Goal: Task Accomplishment & Management: Use online tool/utility

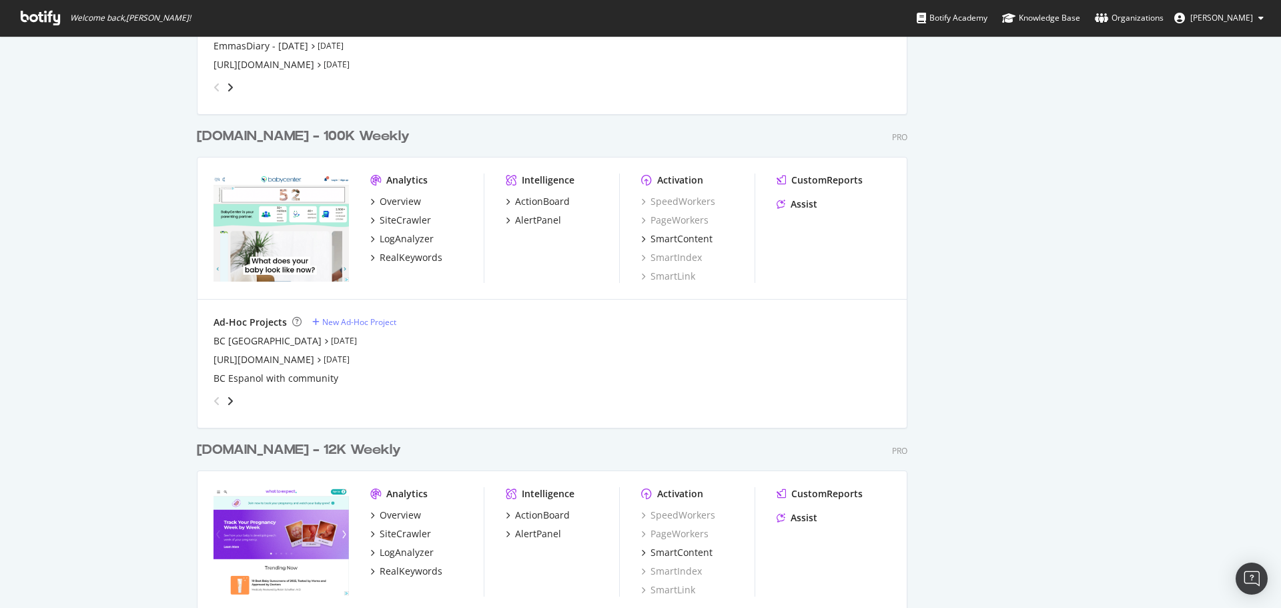
scroll to position [1934, 0]
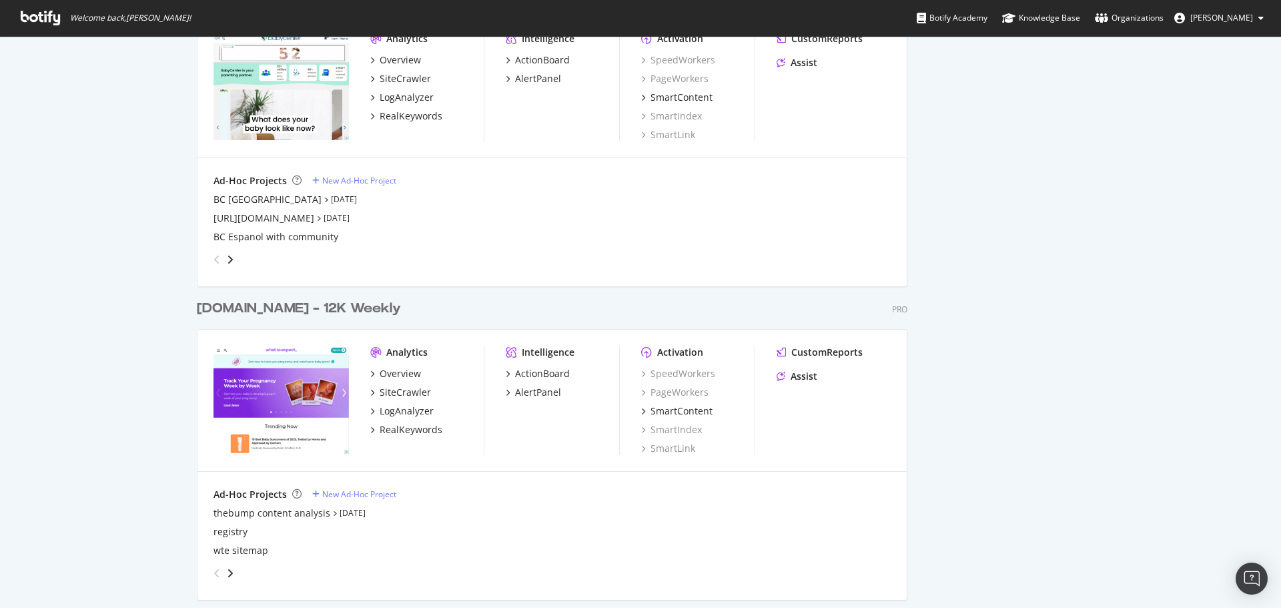
click at [320, 306] on div "[DOMAIN_NAME] - 12K Weekly" at bounding box center [299, 308] width 204 height 19
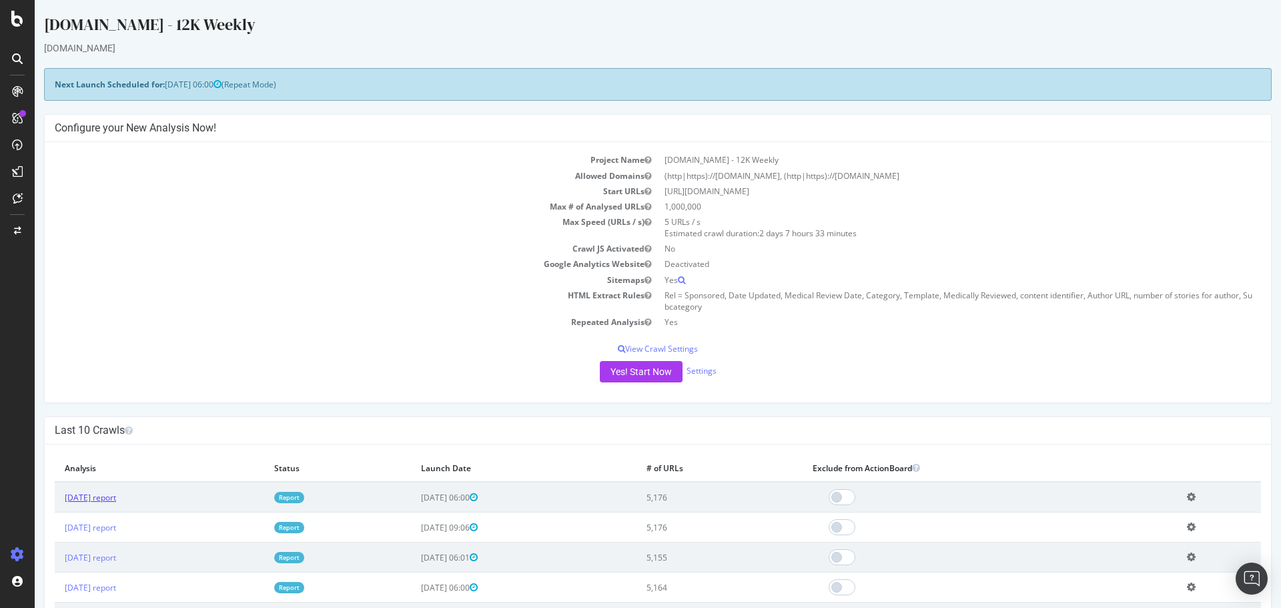
click at [116, 494] on link "2025 Aug. 15th report" at bounding box center [90, 497] width 51 height 11
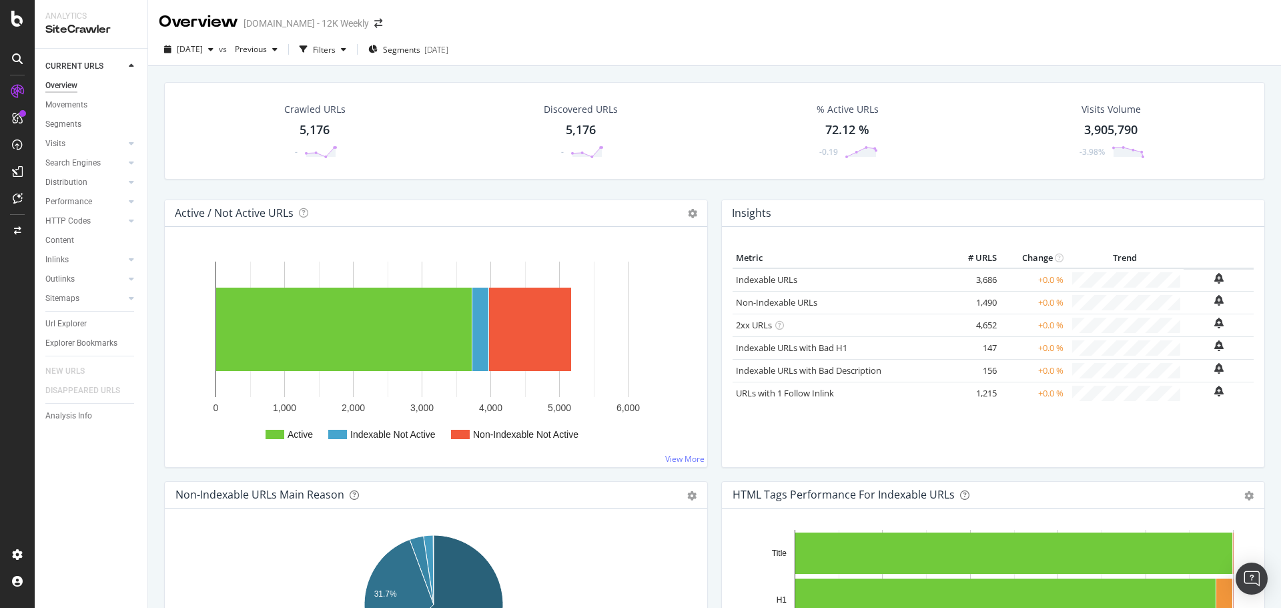
click at [575, 127] on div "5,176" at bounding box center [581, 129] width 30 height 17
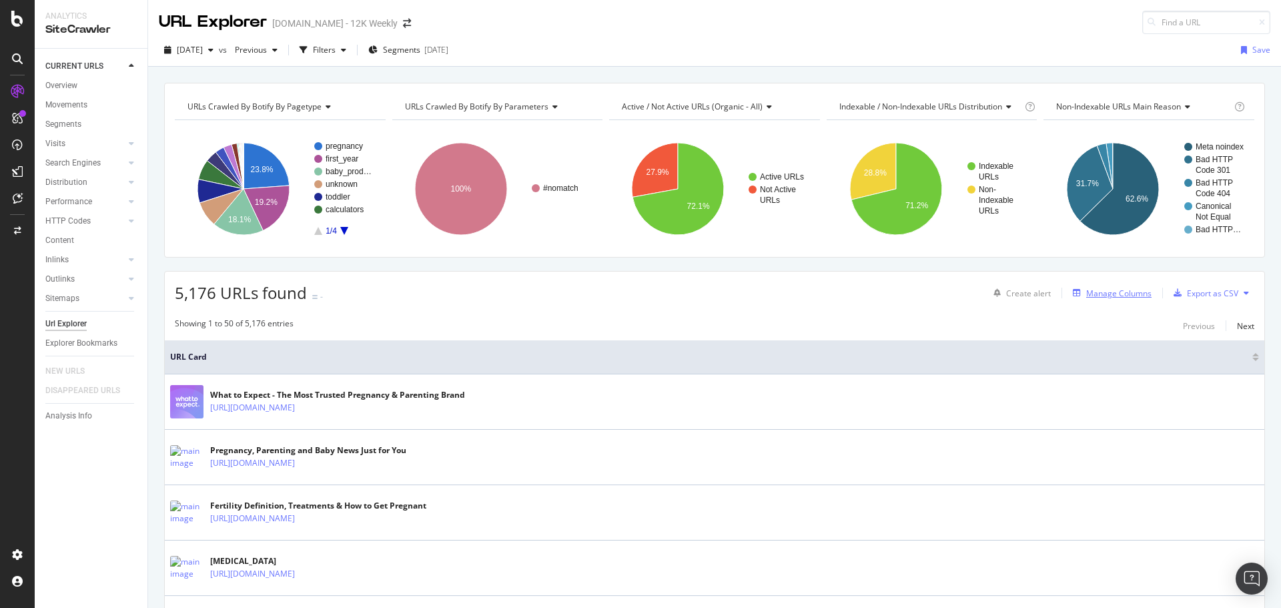
click at [1111, 293] on div "Manage Columns" at bounding box center [1118, 292] width 65 height 11
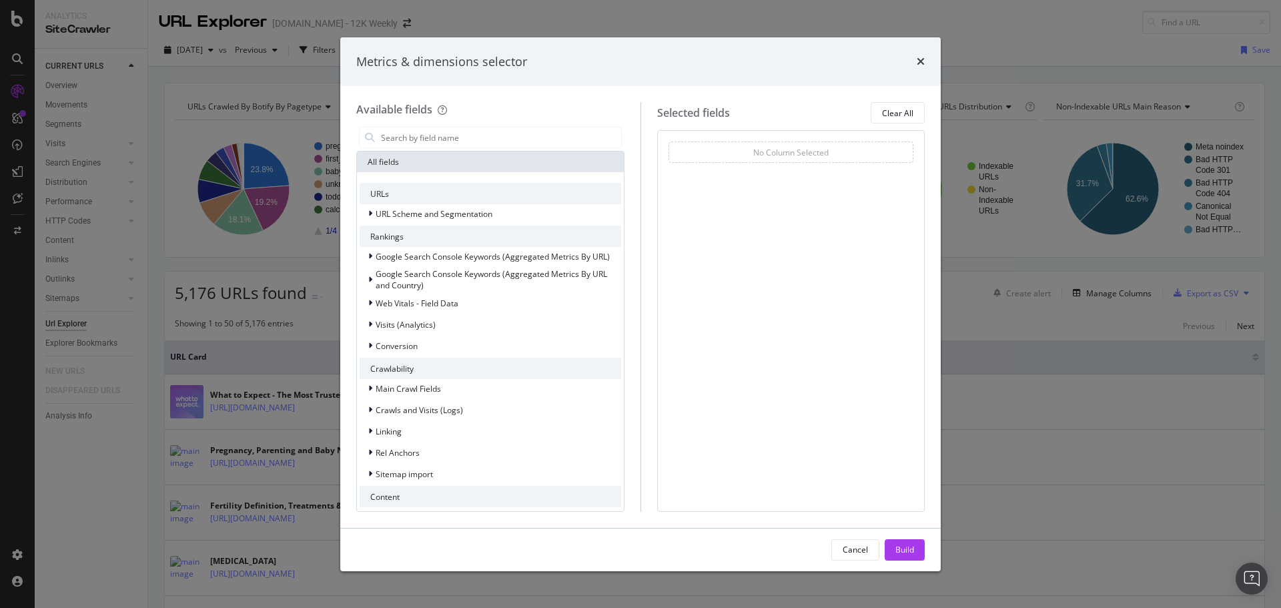
scroll to position [293, 0]
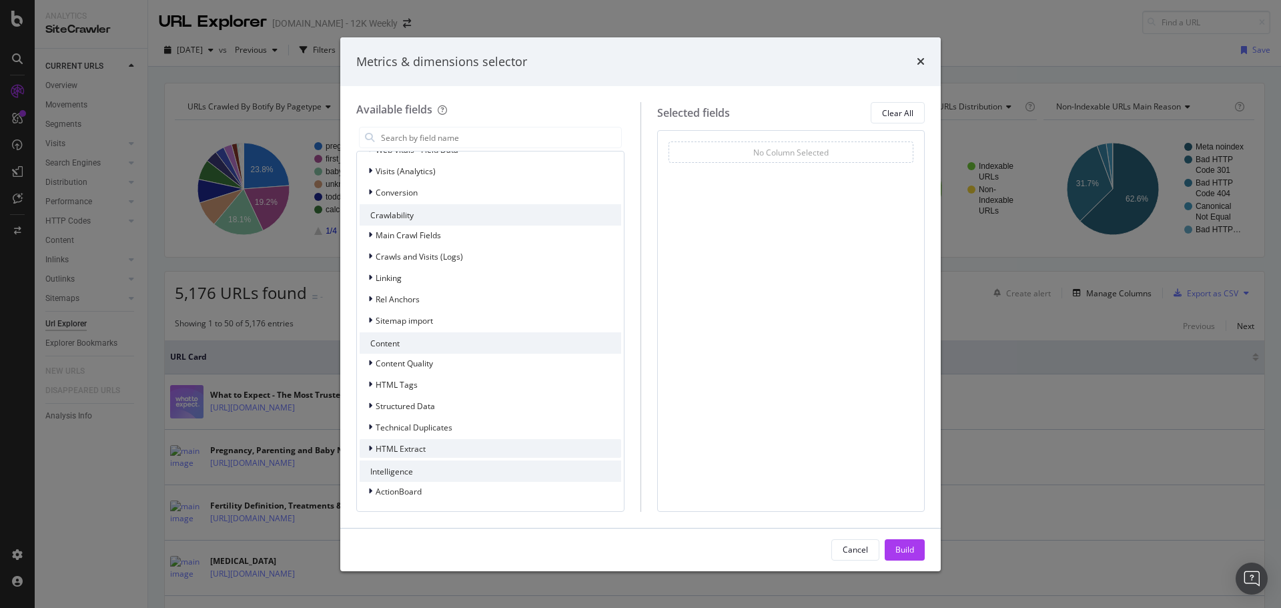
click at [400, 452] on span "HTML Extract" at bounding box center [401, 448] width 50 height 11
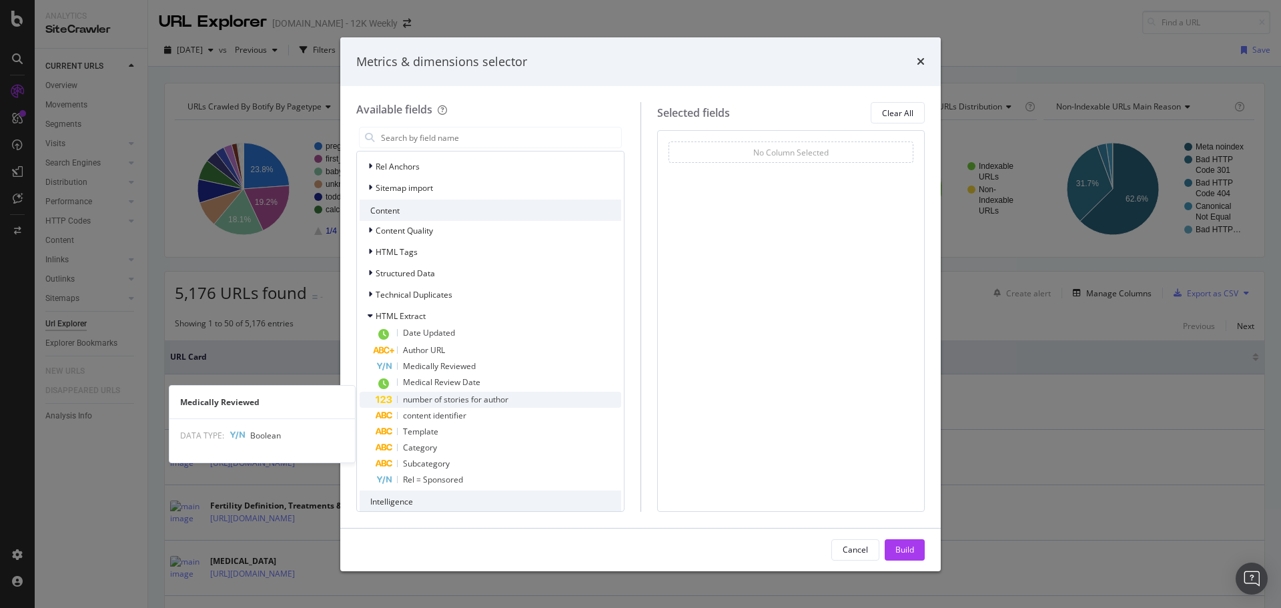
scroll to position [427, 0]
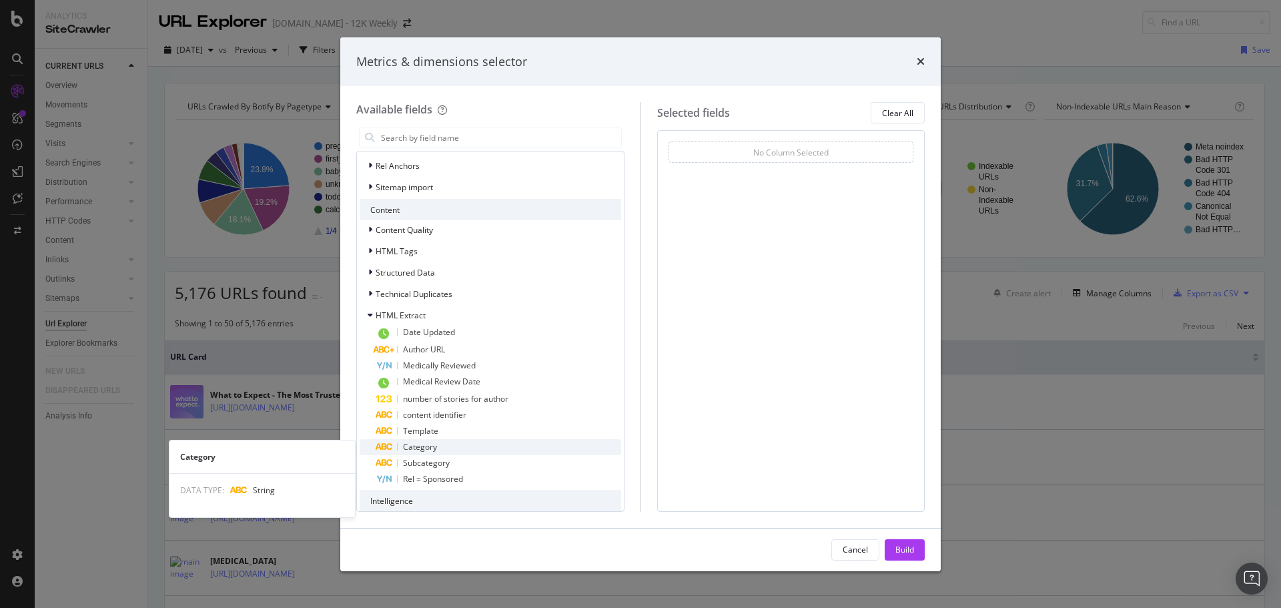
click at [422, 446] on span "Category" at bounding box center [420, 446] width 34 height 11
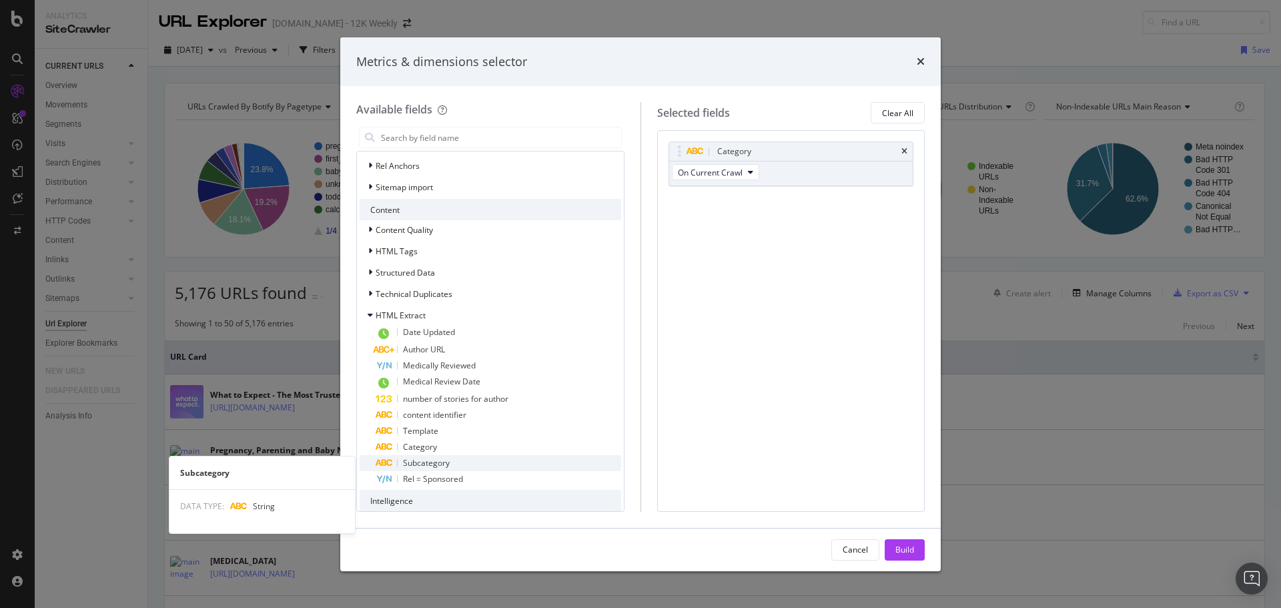
click at [424, 460] on span "Subcategory" at bounding box center [426, 462] width 47 height 11
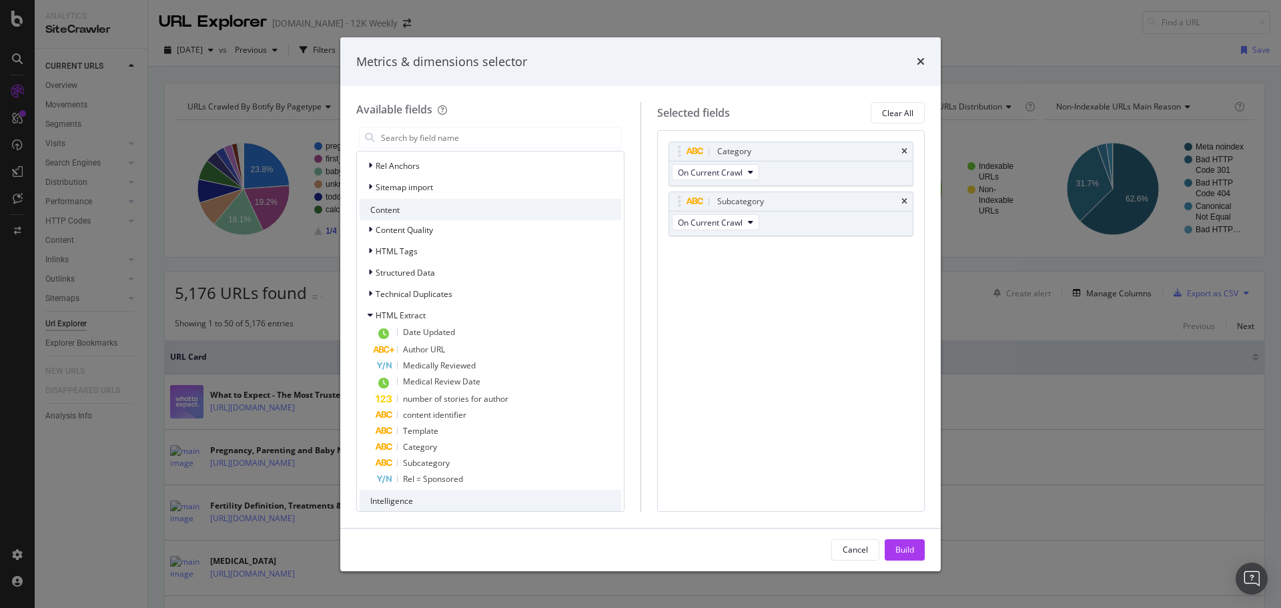
click at [894, 548] on button "Build" at bounding box center [904, 549] width 40 height 21
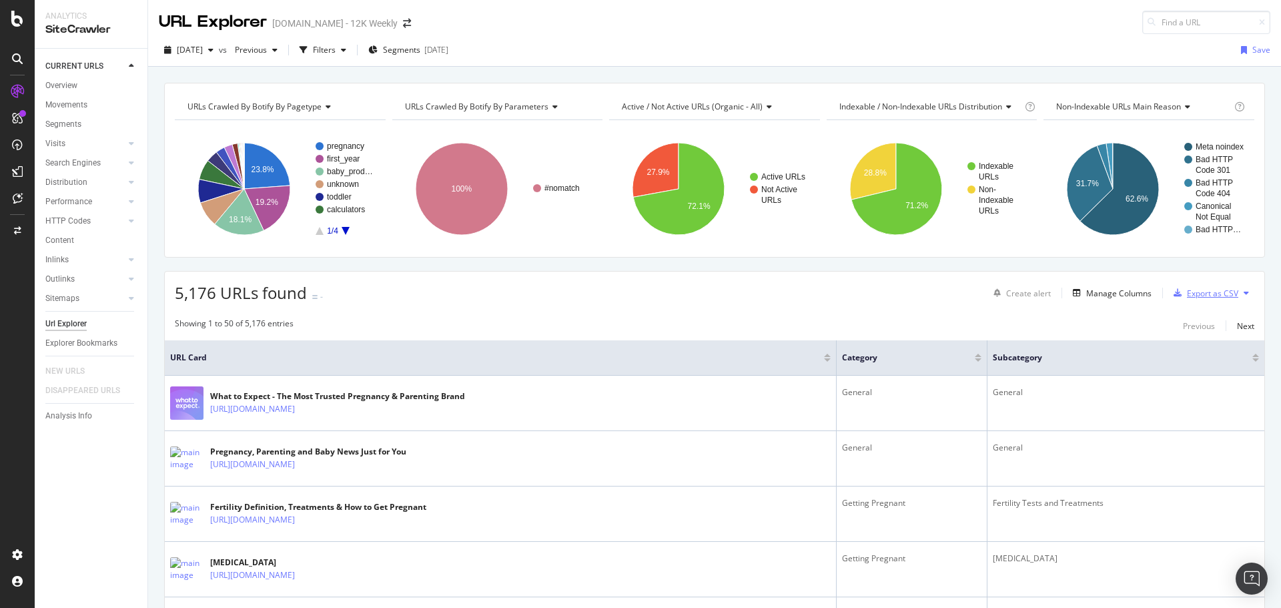
click at [1210, 294] on div "Export as CSV" at bounding box center [1212, 292] width 51 height 11
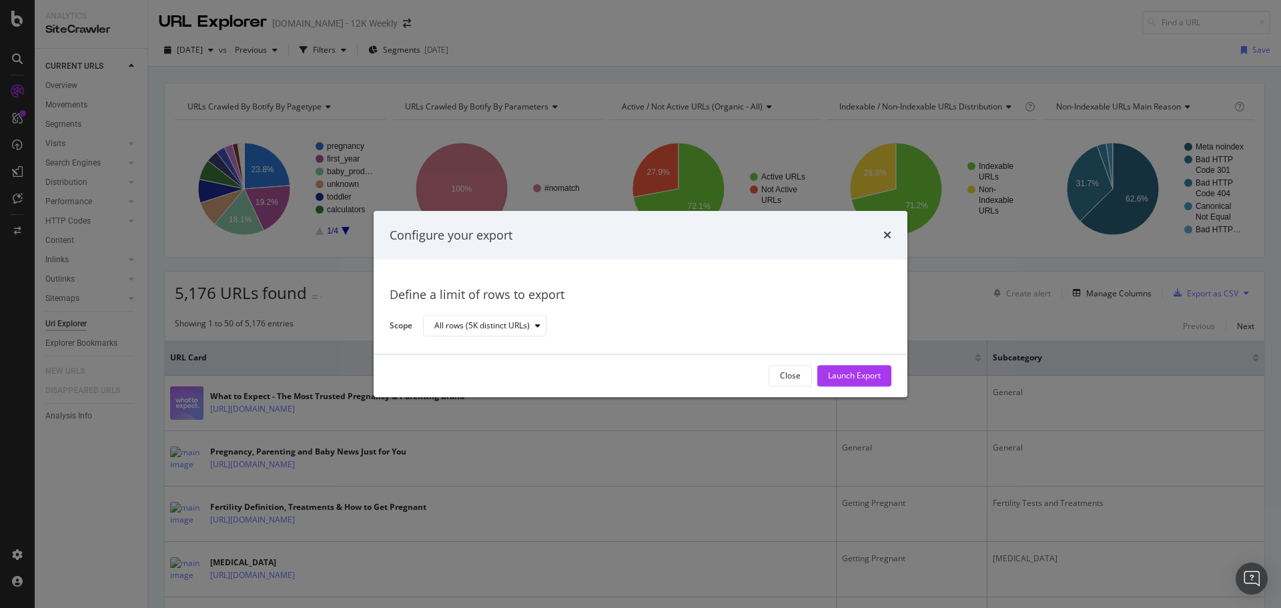
click at [847, 368] on div "Launch Export" at bounding box center [854, 376] width 53 height 20
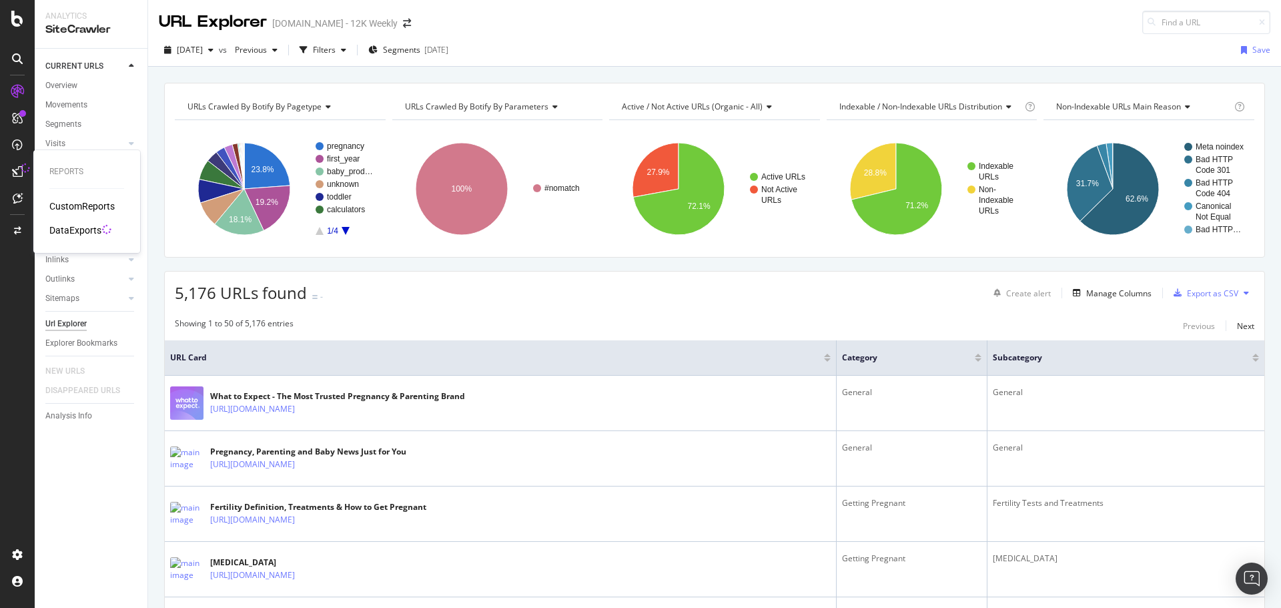
drag, startPoint x: 89, startPoint y: 229, endPoint x: 96, endPoint y: 227, distance: 7.8
click at [89, 229] on div "DataExports" at bounding box center [75, 229] width 52 height 13
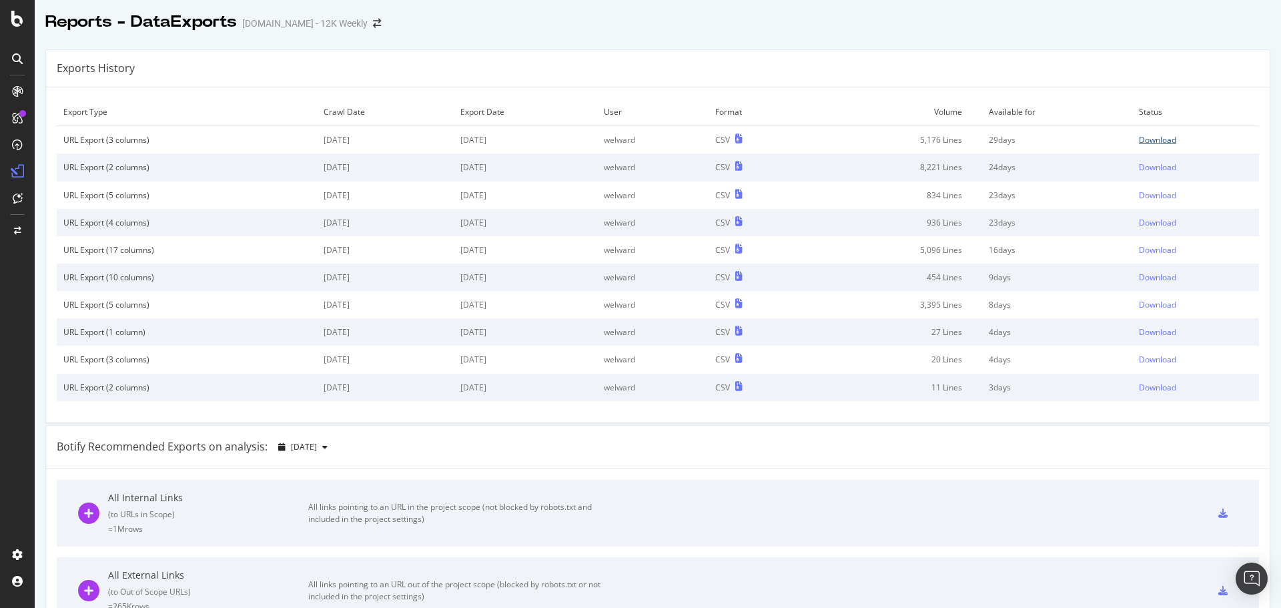
click at [1151, 139] on div "Download" at bounding box center [1157, 139] width 37 height 11
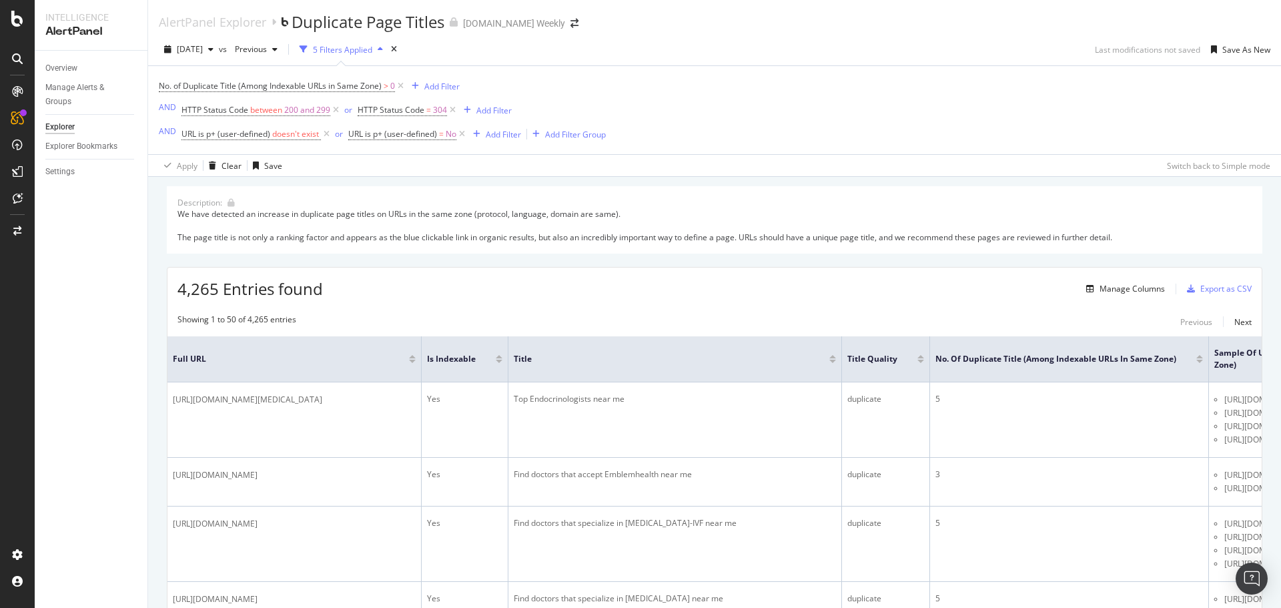
scroll to position [3550, 0]
